Goal: Information Seeking & Learning: Stay updated

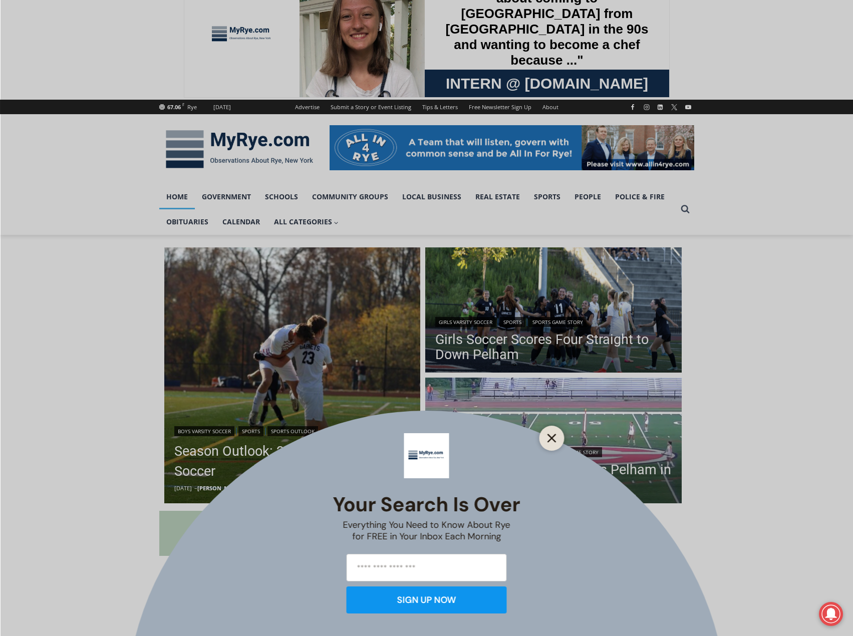
scroll to position [50, 0]
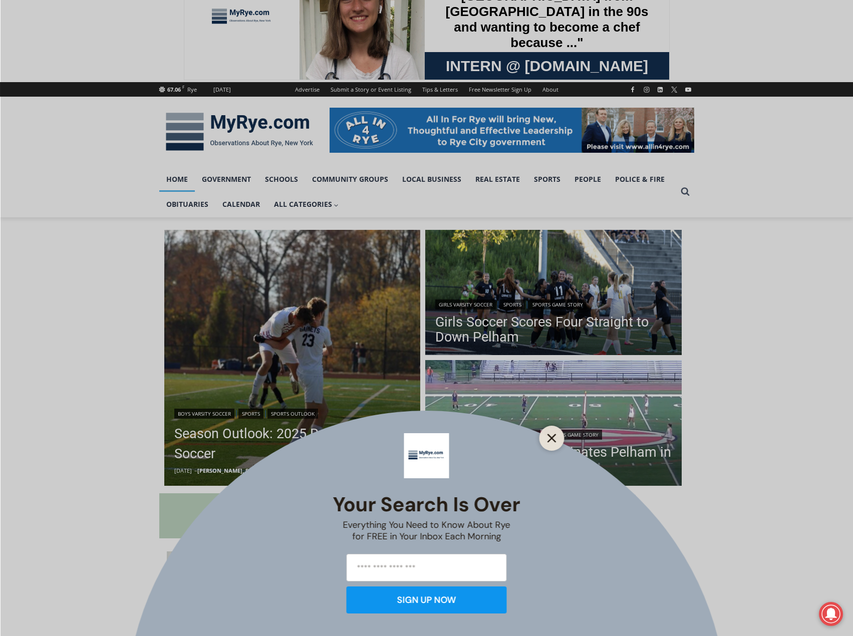
click at [550, 433] on button "Close" at bounding box center [552, 438] width 14 height 14
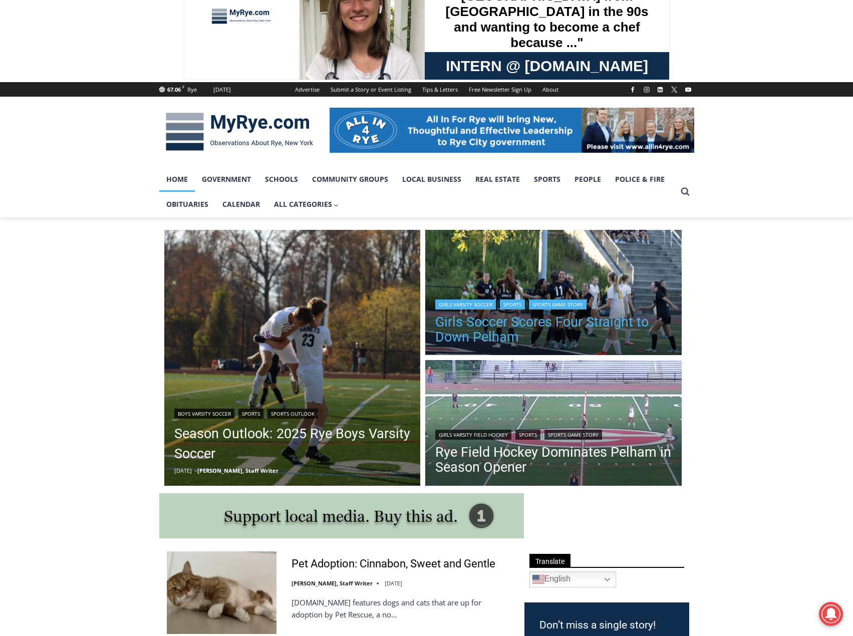
click at [479, 336] on link "Girls Soccer Scores Four Straight to Down Pelham" at bounding box center [553, 329] width 236 height 30
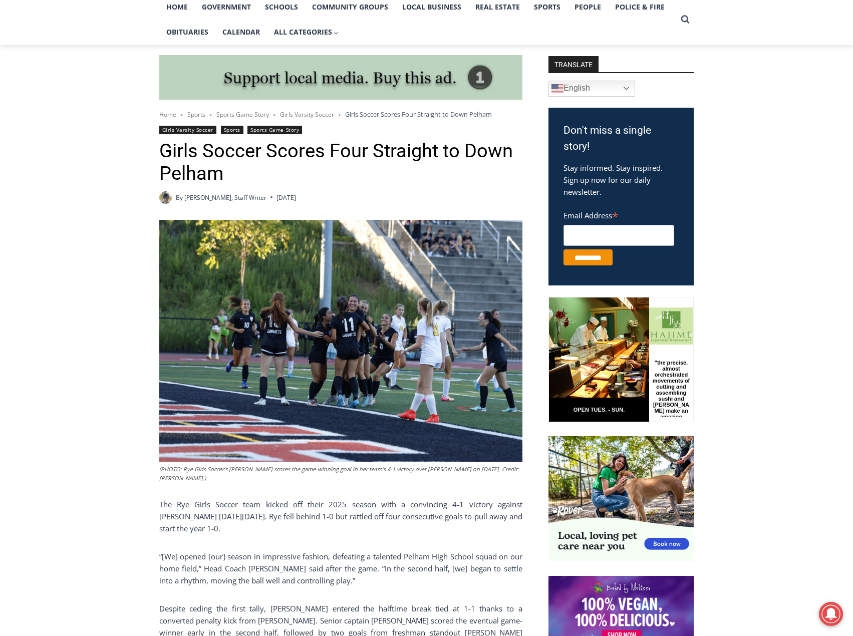
scroll to position [250, 0]
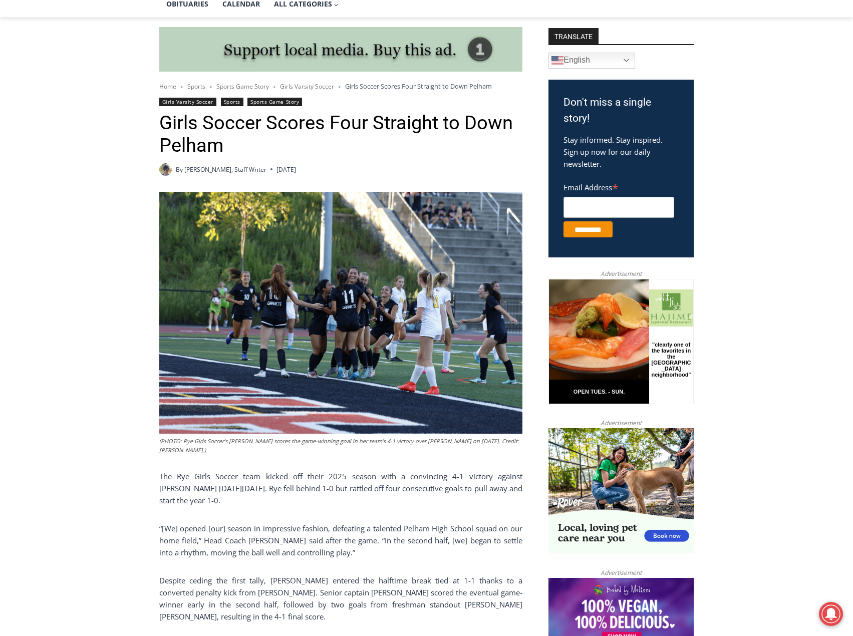
click at [284, 494] on p "The Rye Girls Soccer team kicked off their 2025 season with a convincing 4-1 vi…" at bounding box center [340, 488] width 363 height 36
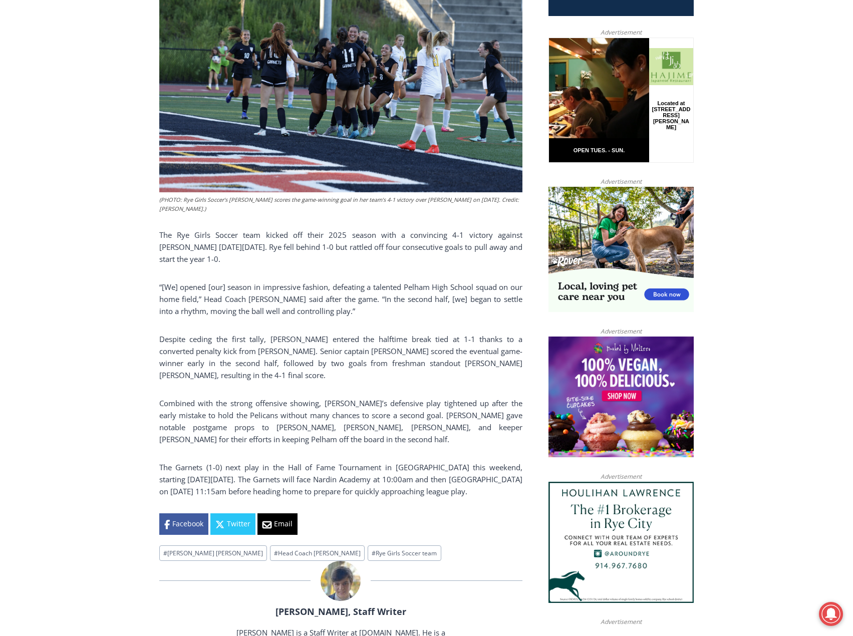
scroll to position [501, 0]
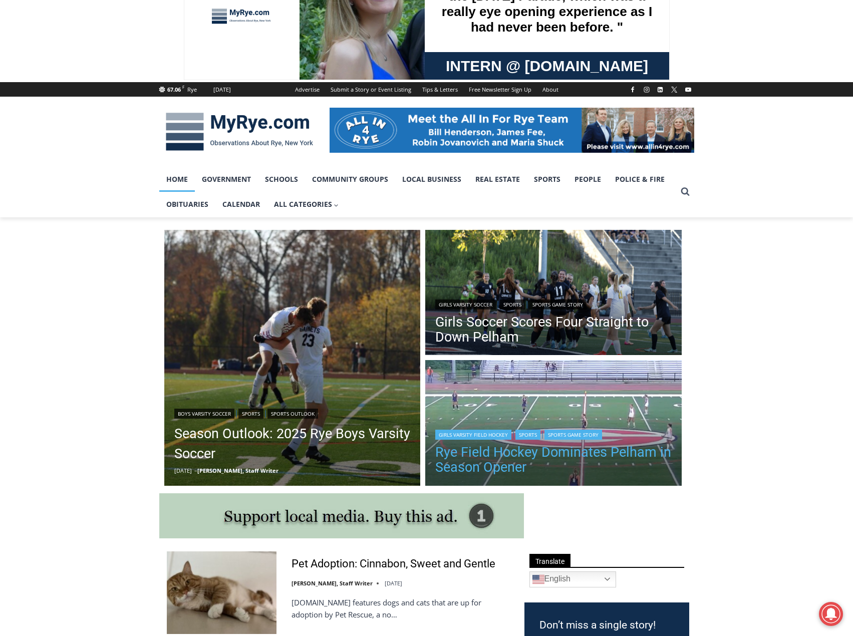
click at [491, 455] on link "Rye Field Hockey Dominates Pelham in Season Opener" at bounding box center [553, 460] width 236 height 30
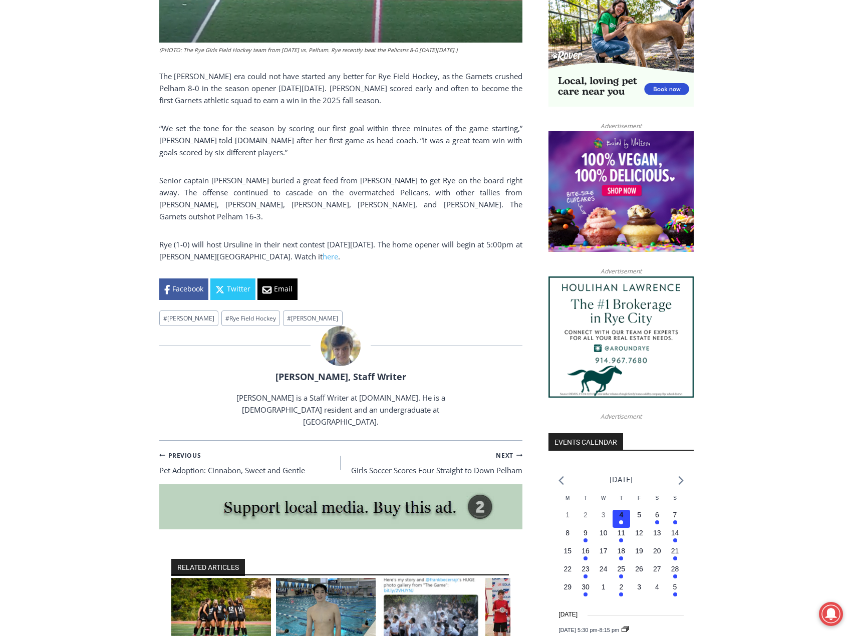
scroll to position [701, 0]
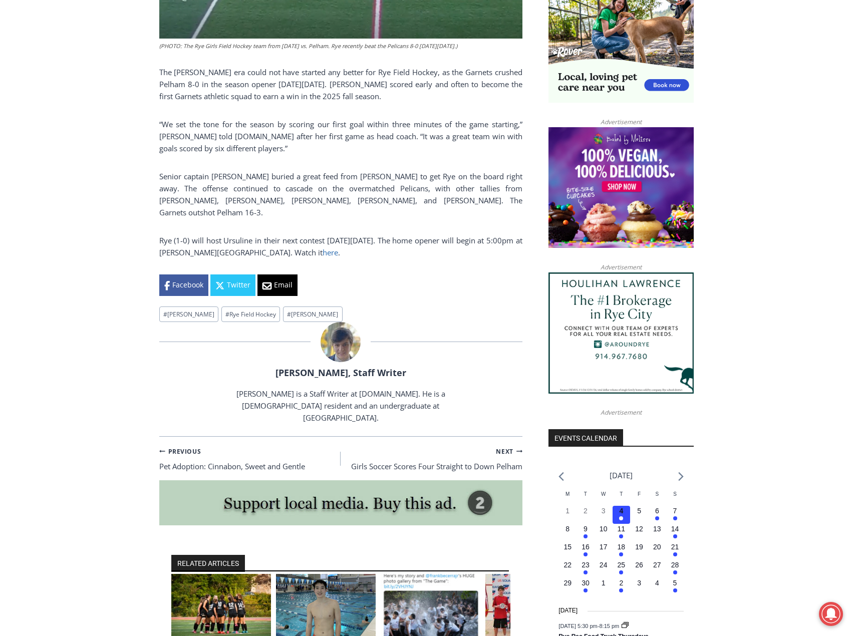
click at [322, 257] on link "here" at bounding box center [330, 252] width 16 height 10
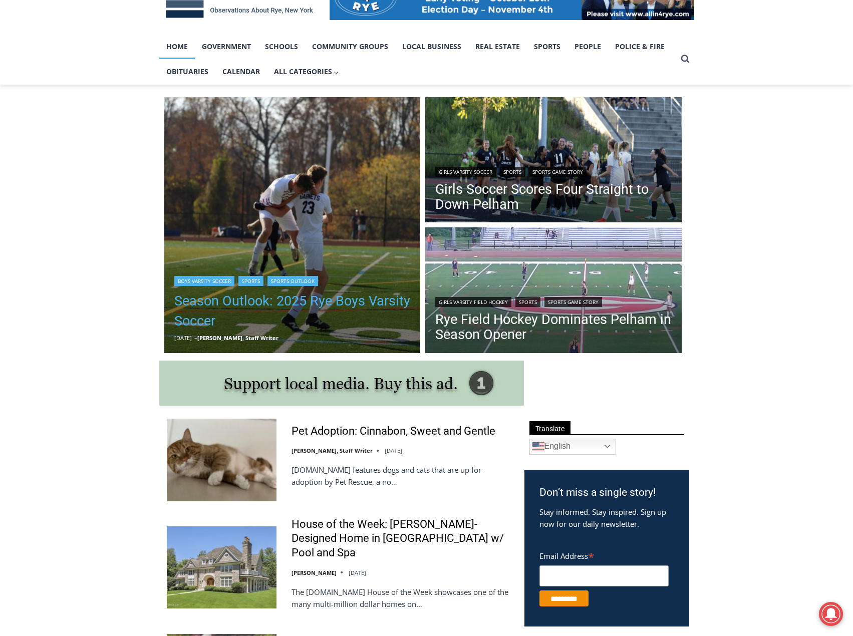
click at [255, 305] on link "Season Outlook: 2025 Rye Boys Varsity Soccer" at bounding box center [292, 311] width 236 height 40
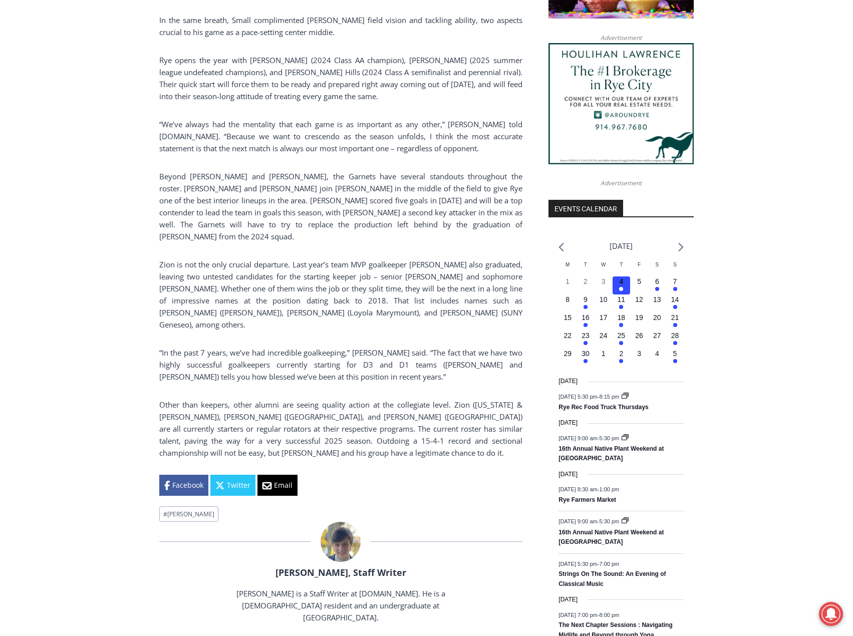
scroll to position [931, 0]
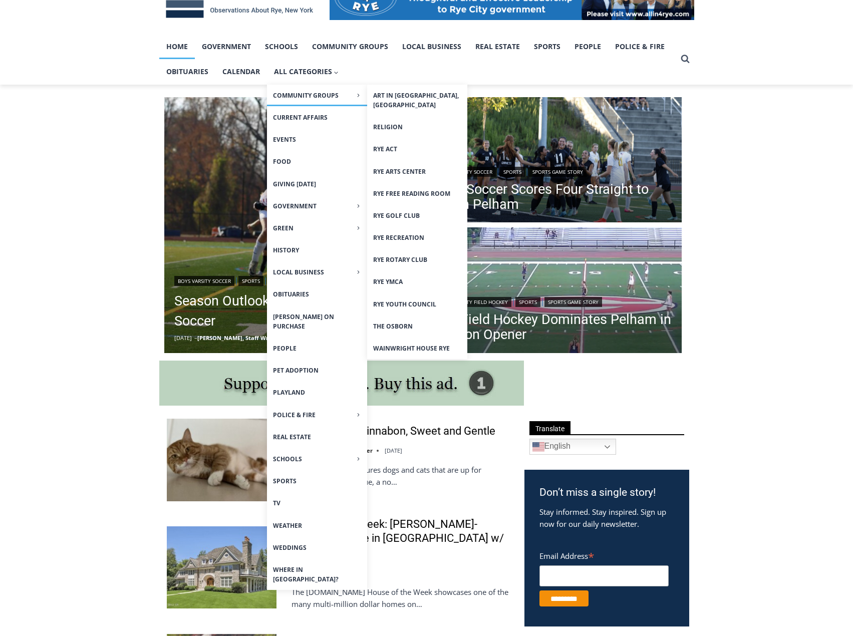
scroll to position [50, 0]
